Goal: Information Seeking & Learning: Learn about a topic

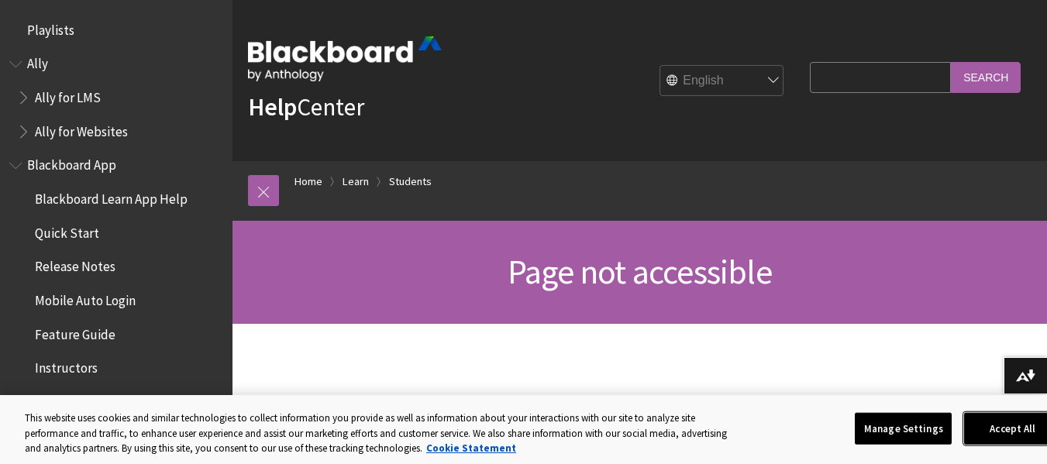
click at [991, 429] on button "Accept All" at bounding box center [1012, 428] width 97 height 33
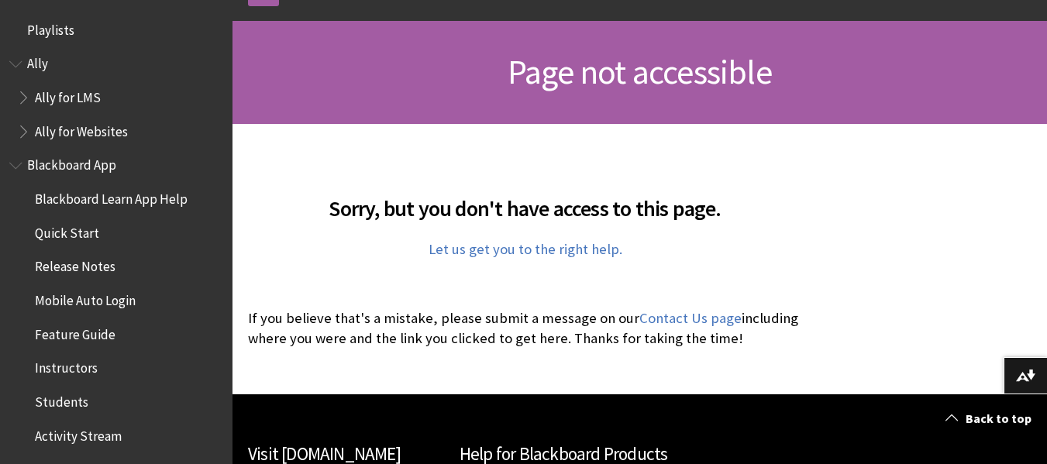
scroll to position [203, 0]
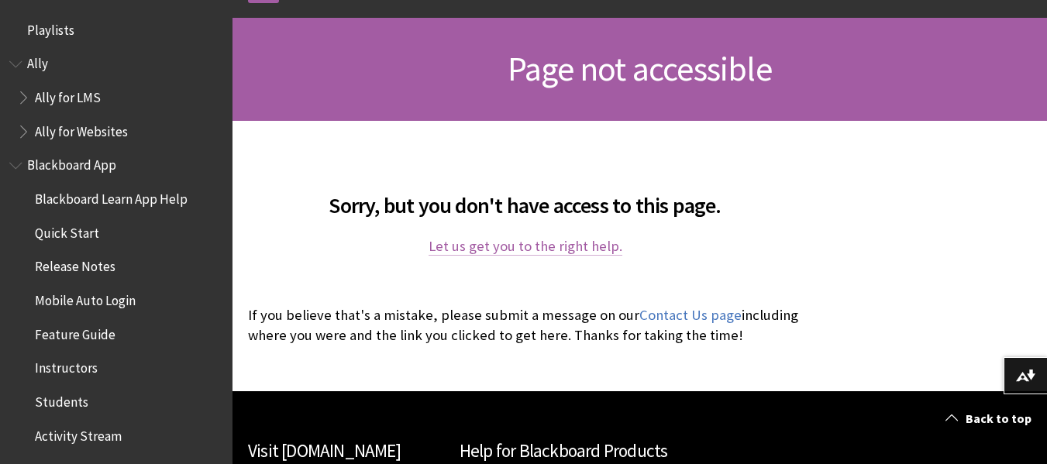
click at [512, 247] on link "Let us get you to the right help." at bounding box center [526, 246] width 194 height 19
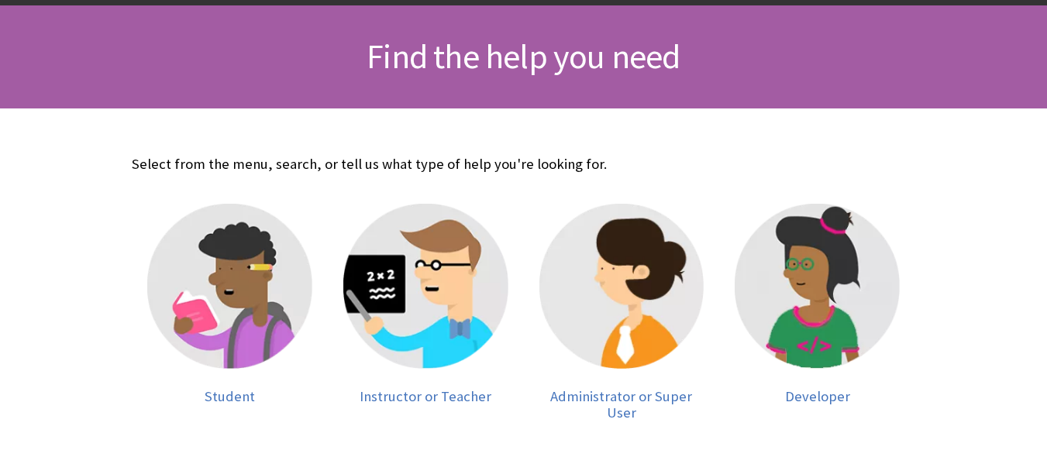
scroll to position [221, 0]
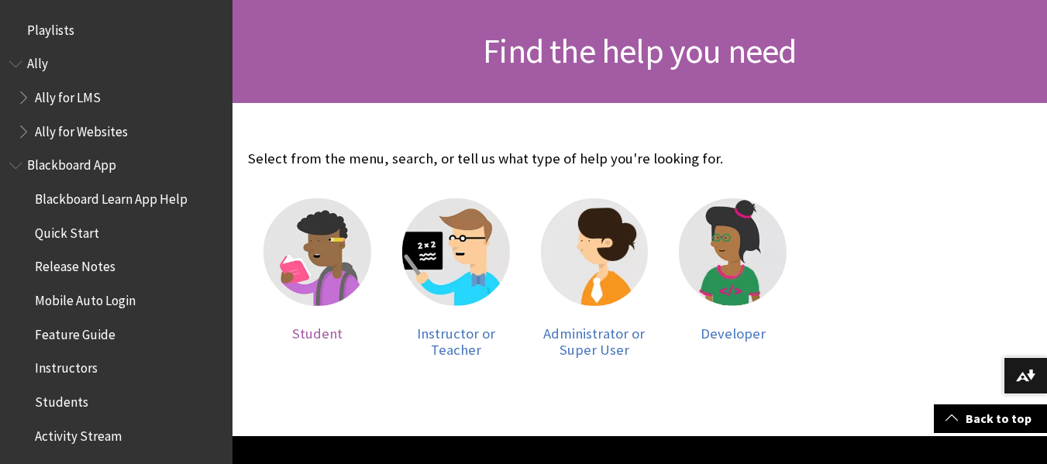
click at [310, 319] on div at bounding box center [318, 261] width 108 height 126
click at [319, 333] on span "Student" at bounding box center [317, 334] width 50 height 18
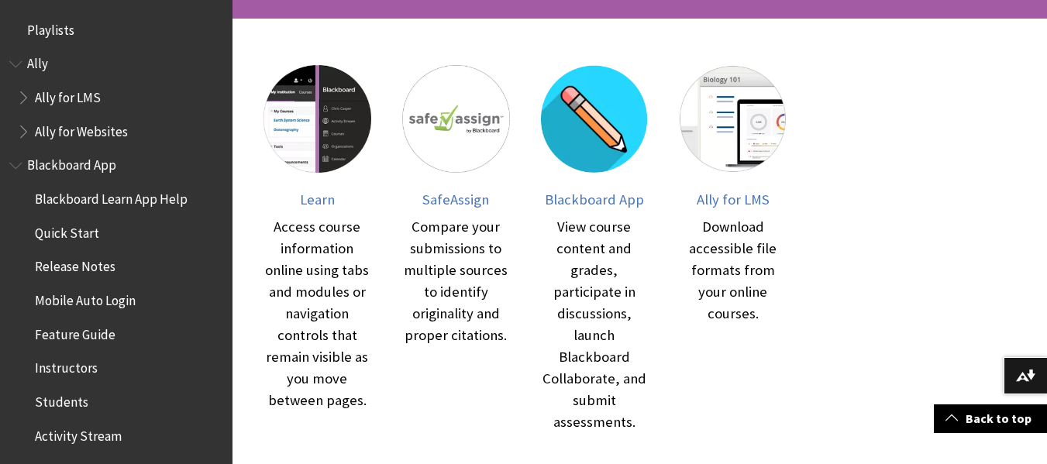
scroll to position [310, 0]
